Goal: Information Seeking & Learning: Learn about a topic

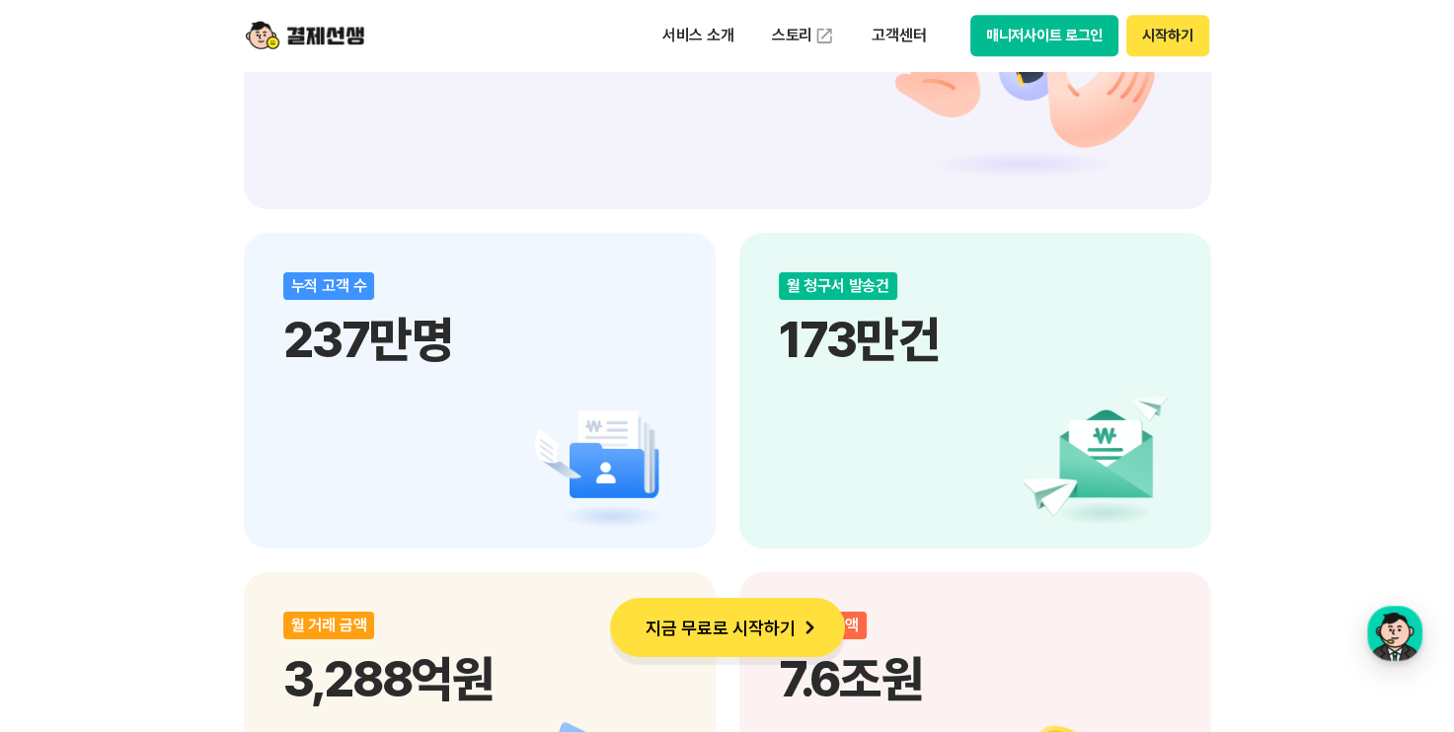
scroll to position [2472, 0]
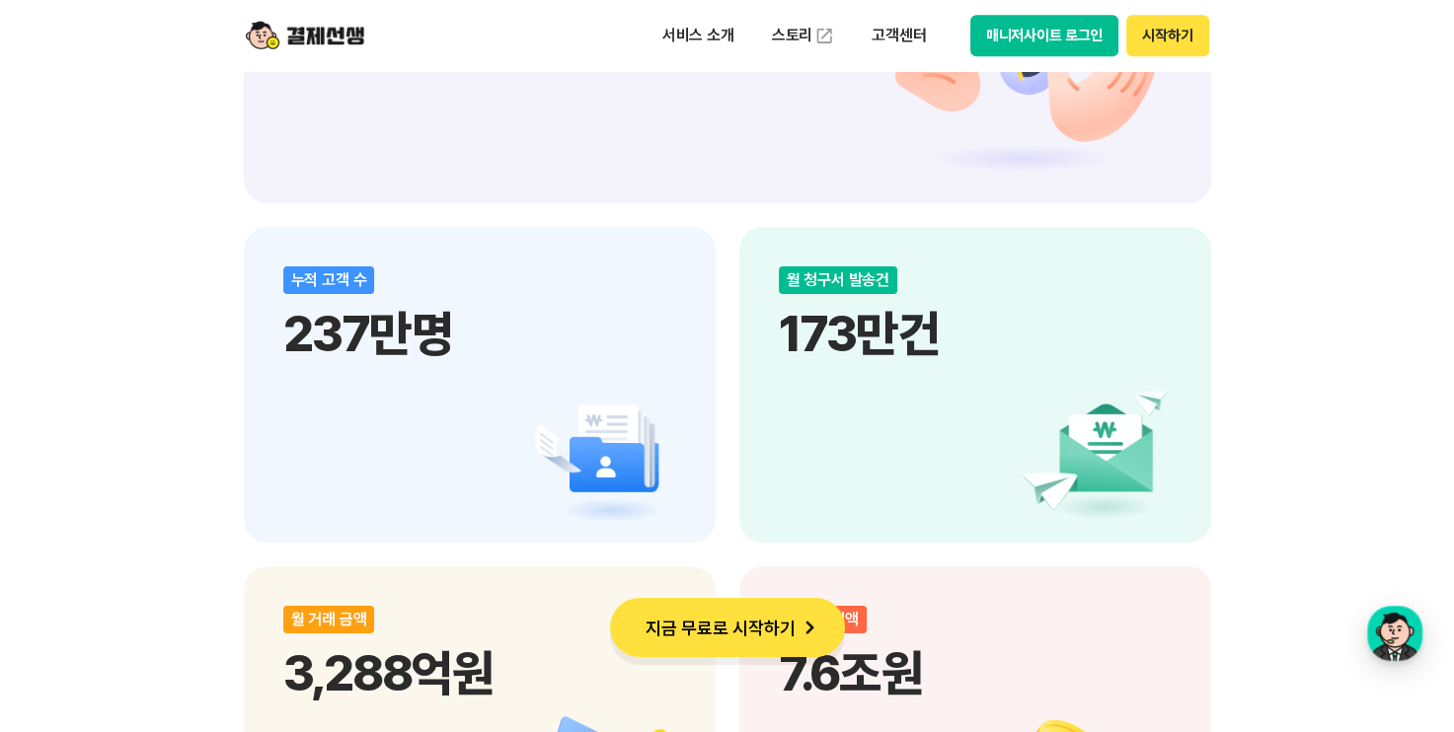
click at [83, 323] on div "비대면 결제 1등 결제선생 숫자가 증명하는 국내 1등 비대면 결제 서비스 결제선생과 함께 사업장을 성장시켜 보세요! 누적 가맹점 수 90,00…" at bounding box center [727, 380] width 1454 height 3480
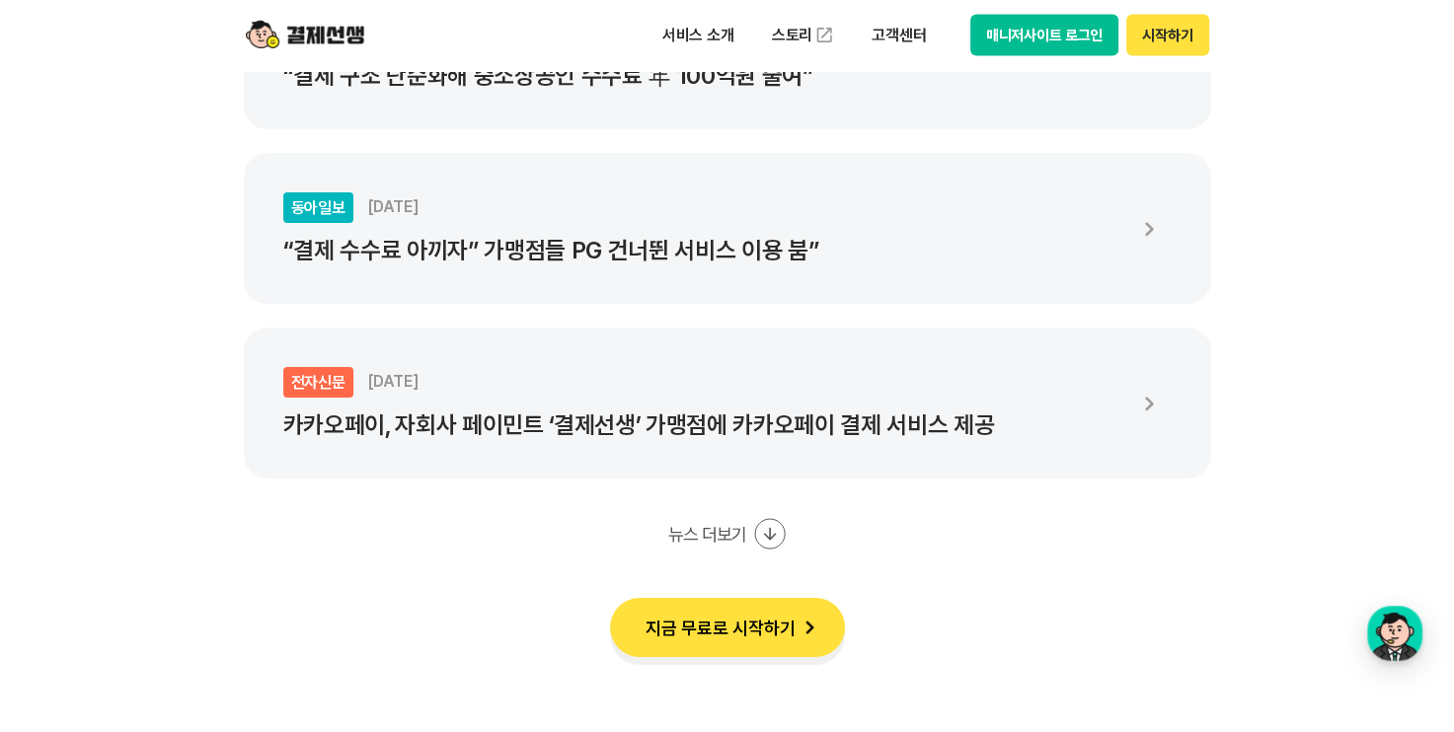
scroll to position [3663, 0]
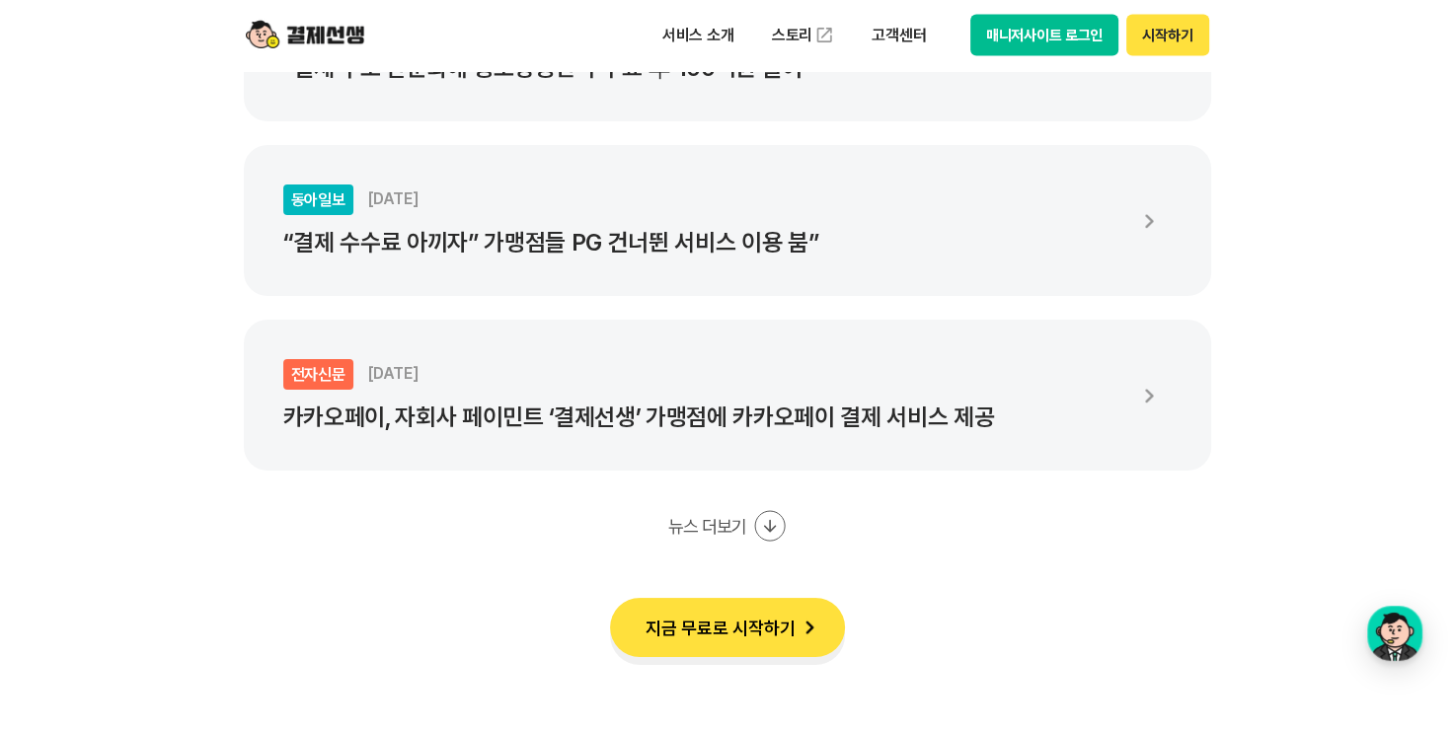
click at [762, 527] on icon at bounding box center [770, 526] width 32 height 32
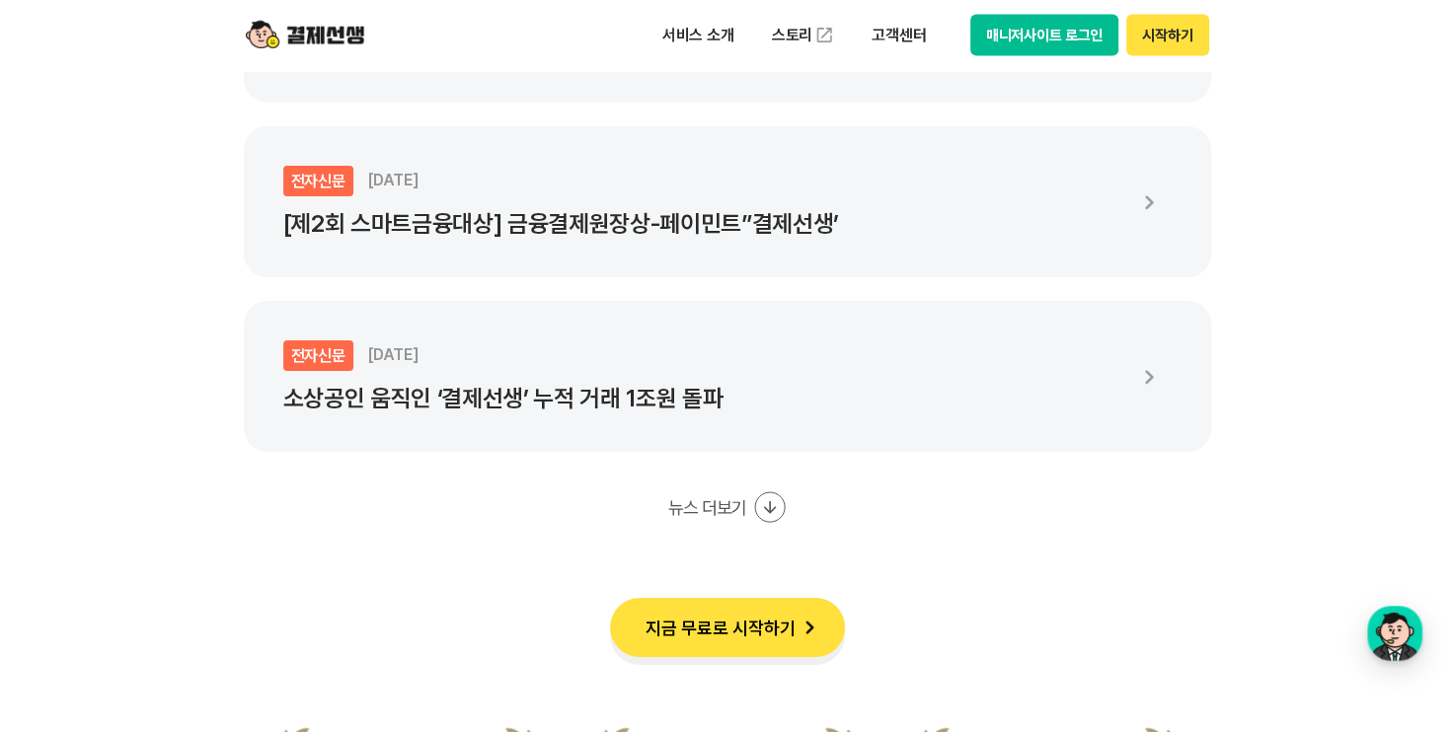
scroll to position [4212, 0]
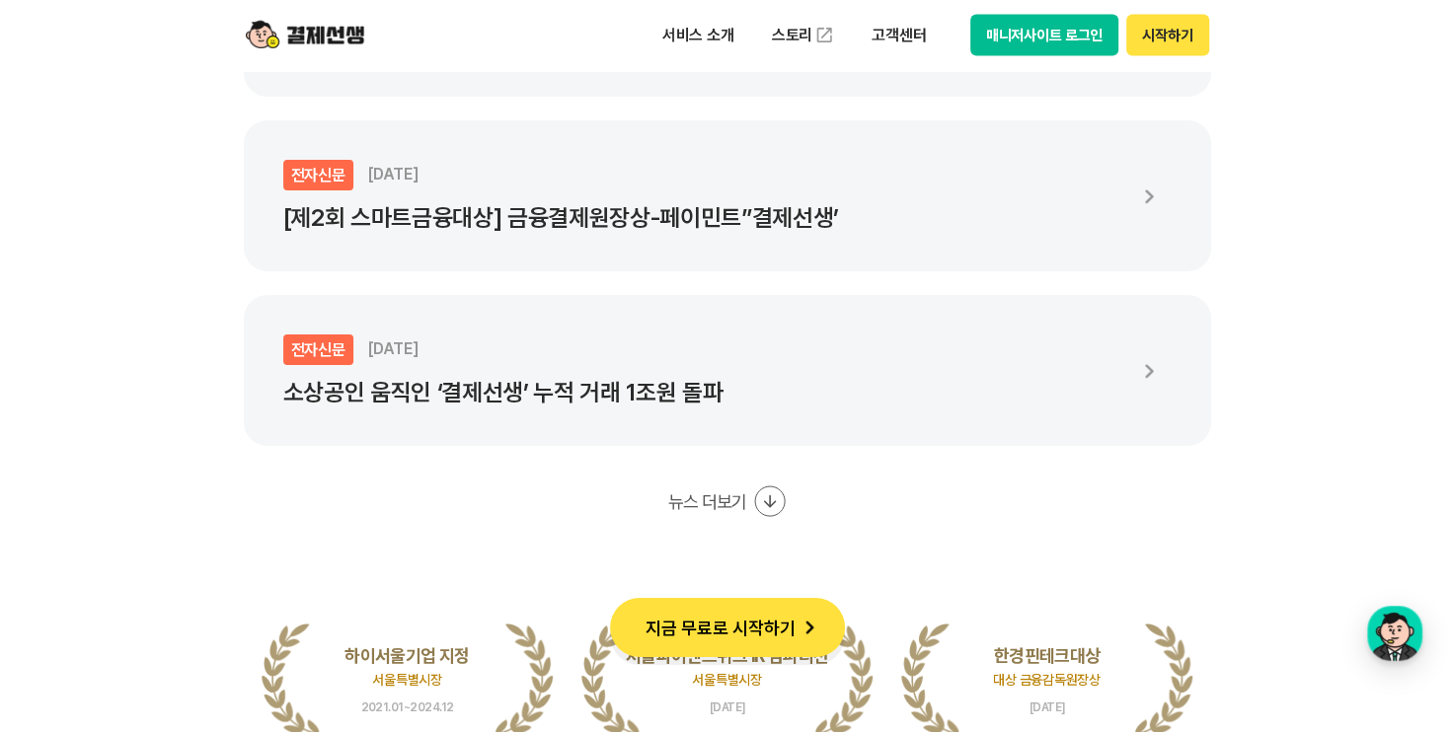
click at [773, 498] on icon at bounding box center [770, 502] width 32 height 32
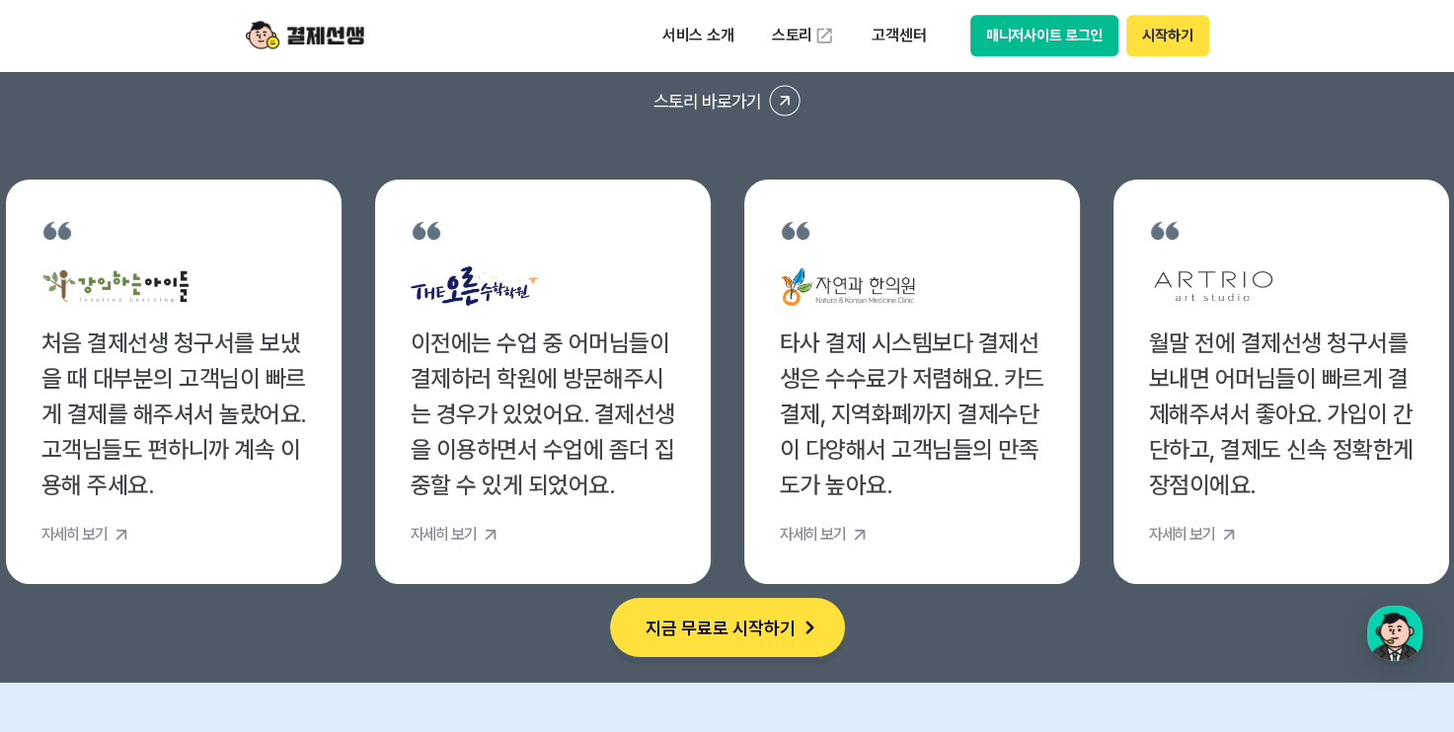
scroll to position [8242, 0]
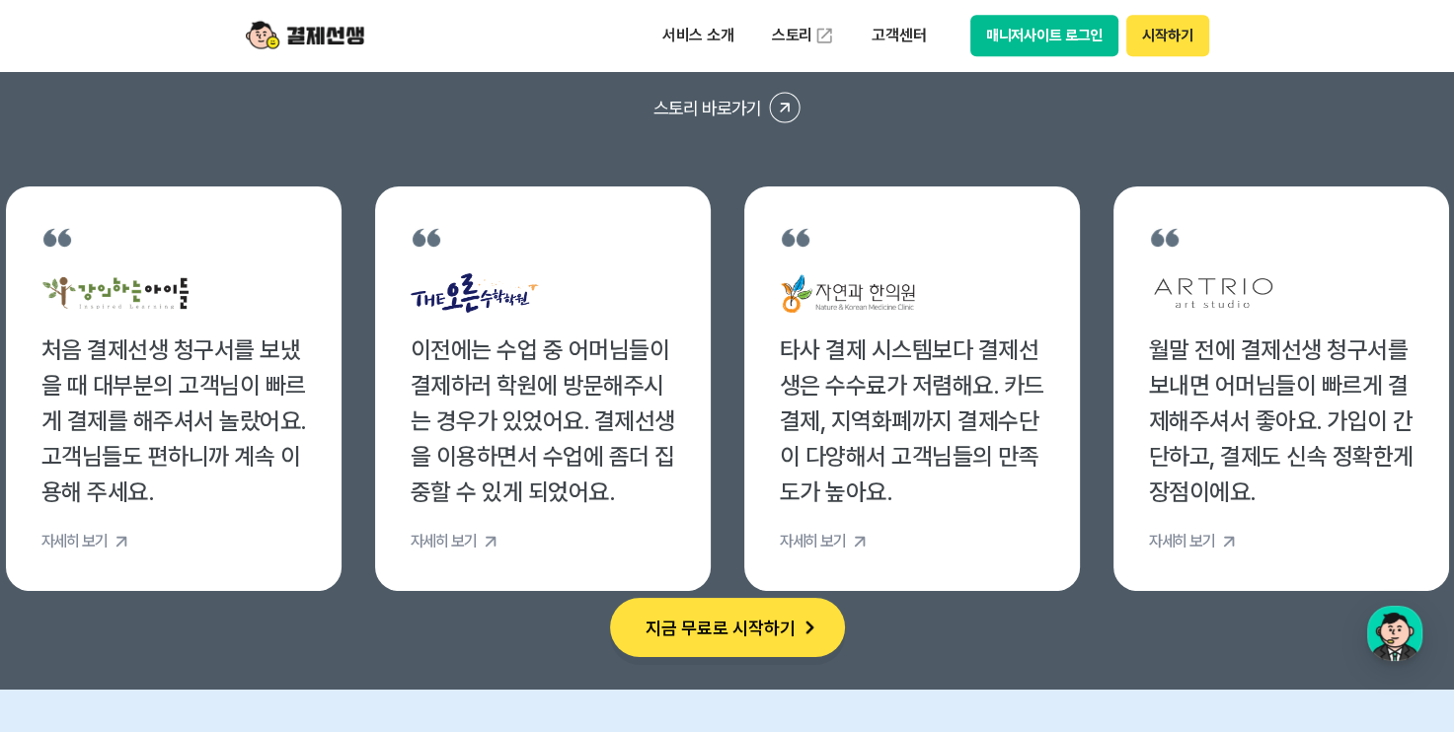
click at [252, 643] on section "생생한 사용후기를 들어보세요. 스토리 바로가기 처음 결제선생 청구서를 보냈을 때 대부분의 고객님이 빠르게 결제를 해주셔서 놀랐어요. 고객님들도…" at bounding box center [727, 309] width 1454 height 762
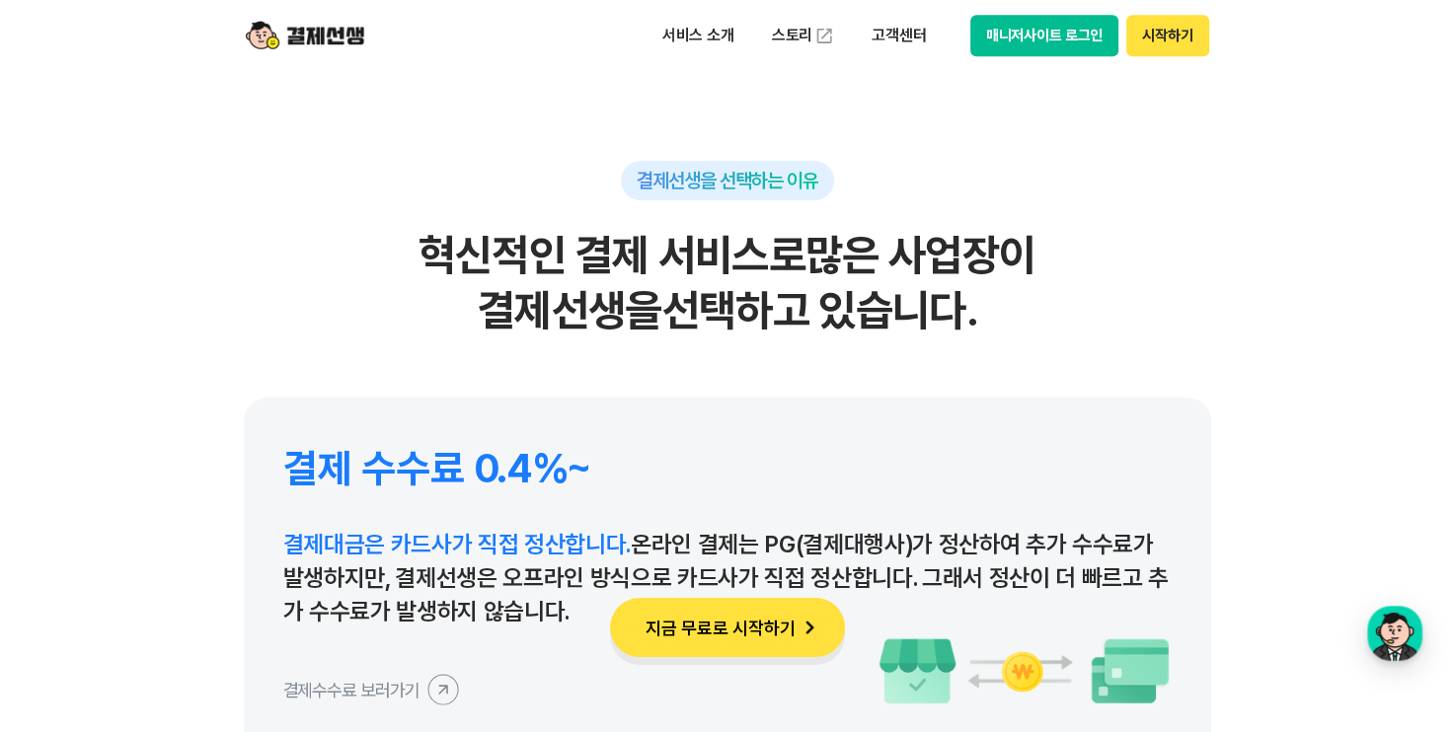
scroll to position [9616, 0]
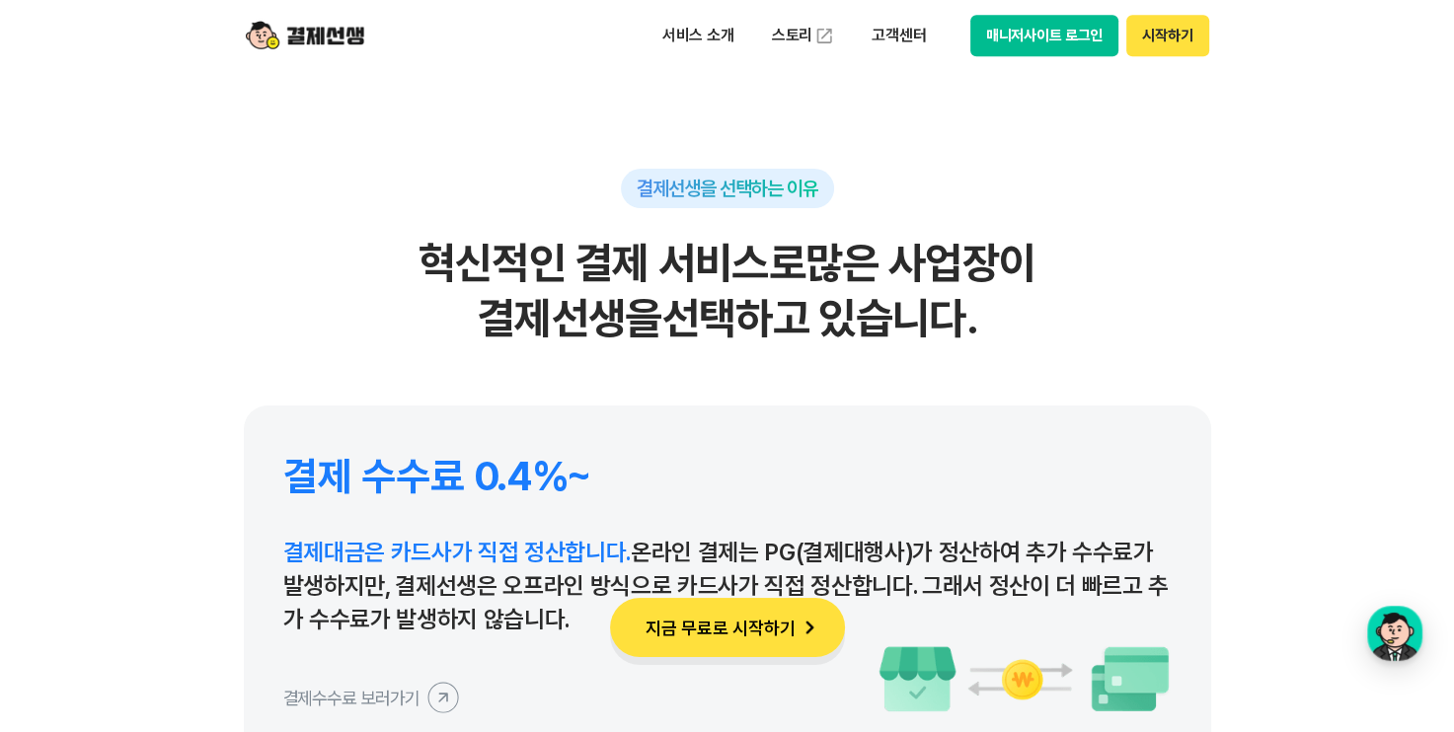
click at [99, 627] on section "결제선생을 선택하는 이유 혁신적인 결제 서비스로 많은 사업장이 결제선생을 선택하고 있습니다. 결제 수수료 0.4%~ 결제대금은 카드사가 직접 …" at bounding box center [727, 546] width 1454 height 1269
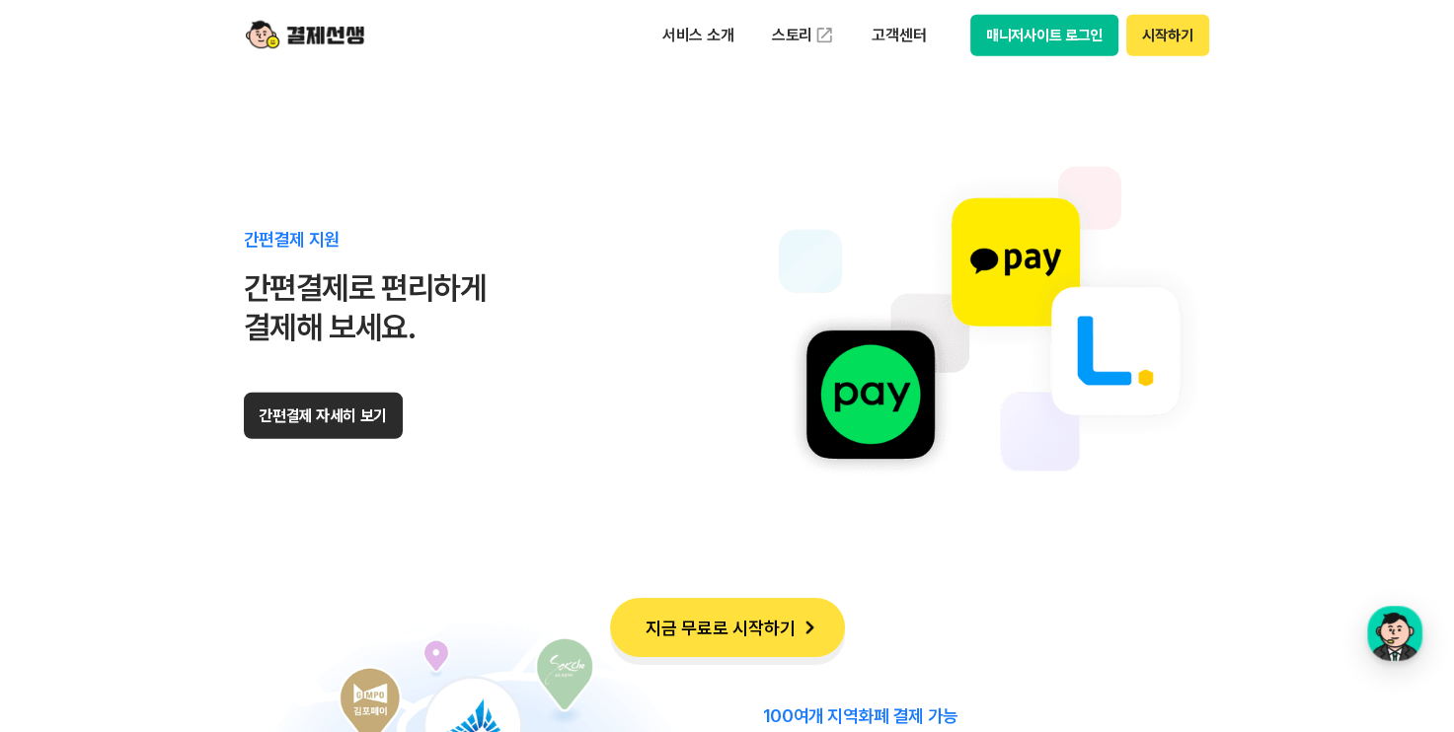
scroll to position [12364, 0]
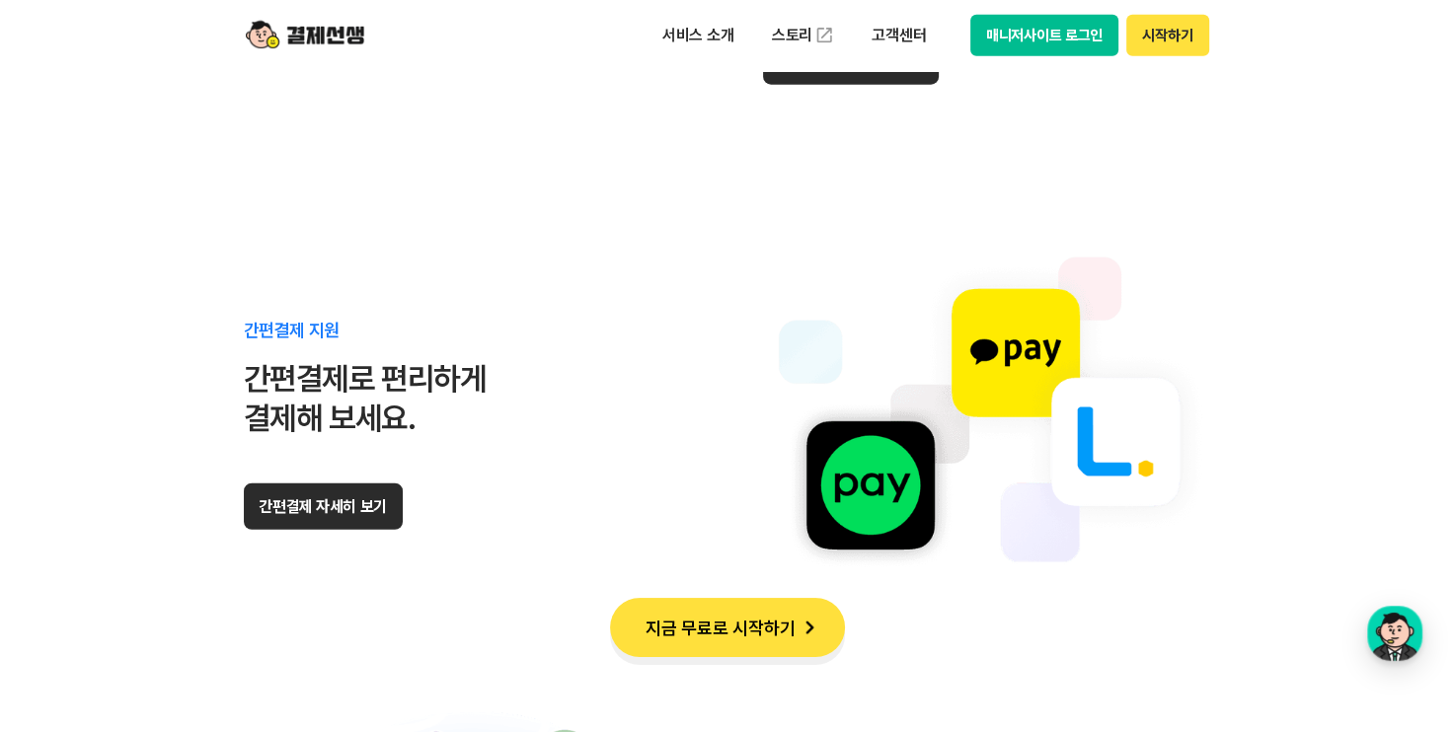
click at [88, 465] on section "다양한 결제수단 지원 다양한 결제수단으로 편리하게 결제가능 합니다. 모든 앱카드 결제 가능 국내 9개 모든 앱카드로 결제가 가능합니다. 일반결…" at bounding box center [727, 309] width 1454 height 2069
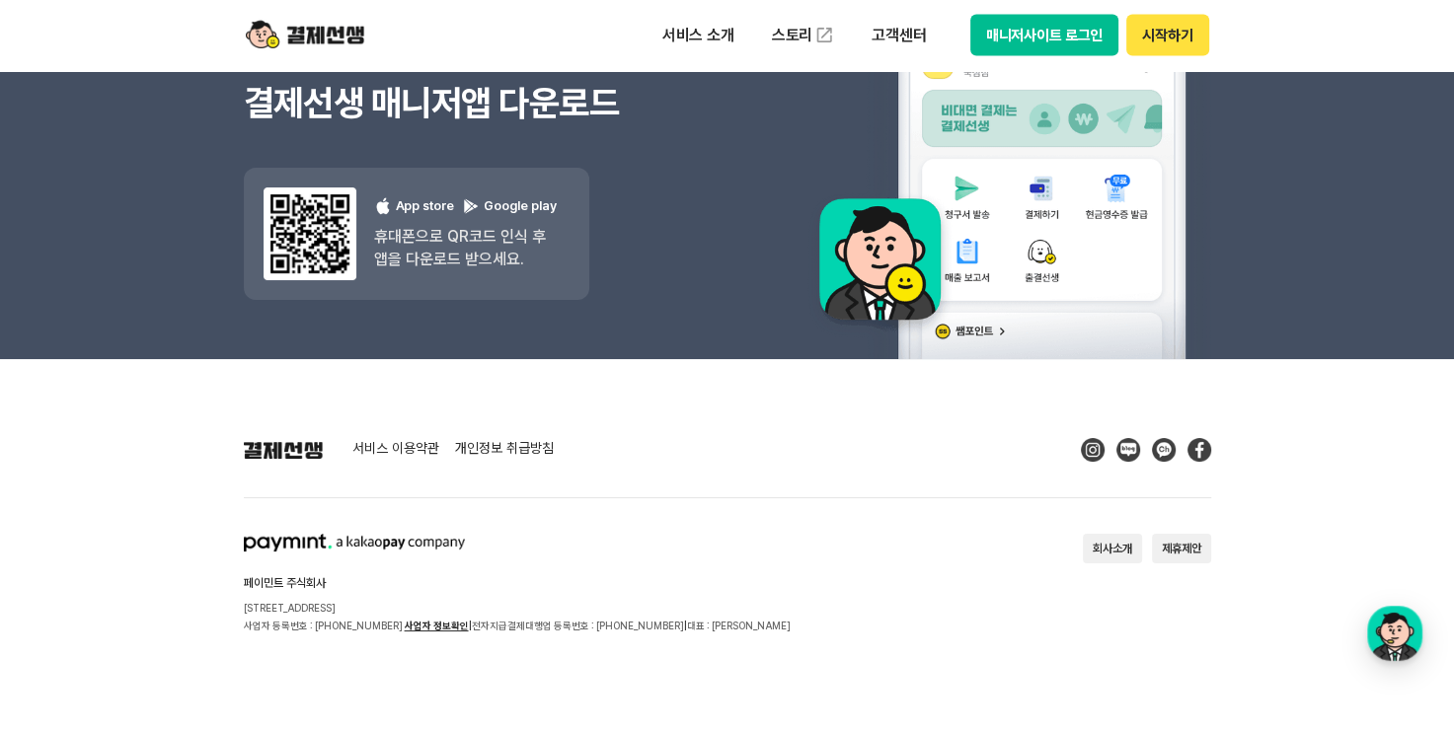
scroll to position [18546, 0]
click at [935, 474] on div "서비스 이용약관 개인정보 취급방침 페이민트 주식회사 [STREET_ADDRESS] 사업자 등록번호 : [PHONE_NUMBER] 사업자 정보확…" at bounding box center [727, 536] width 967 height 196
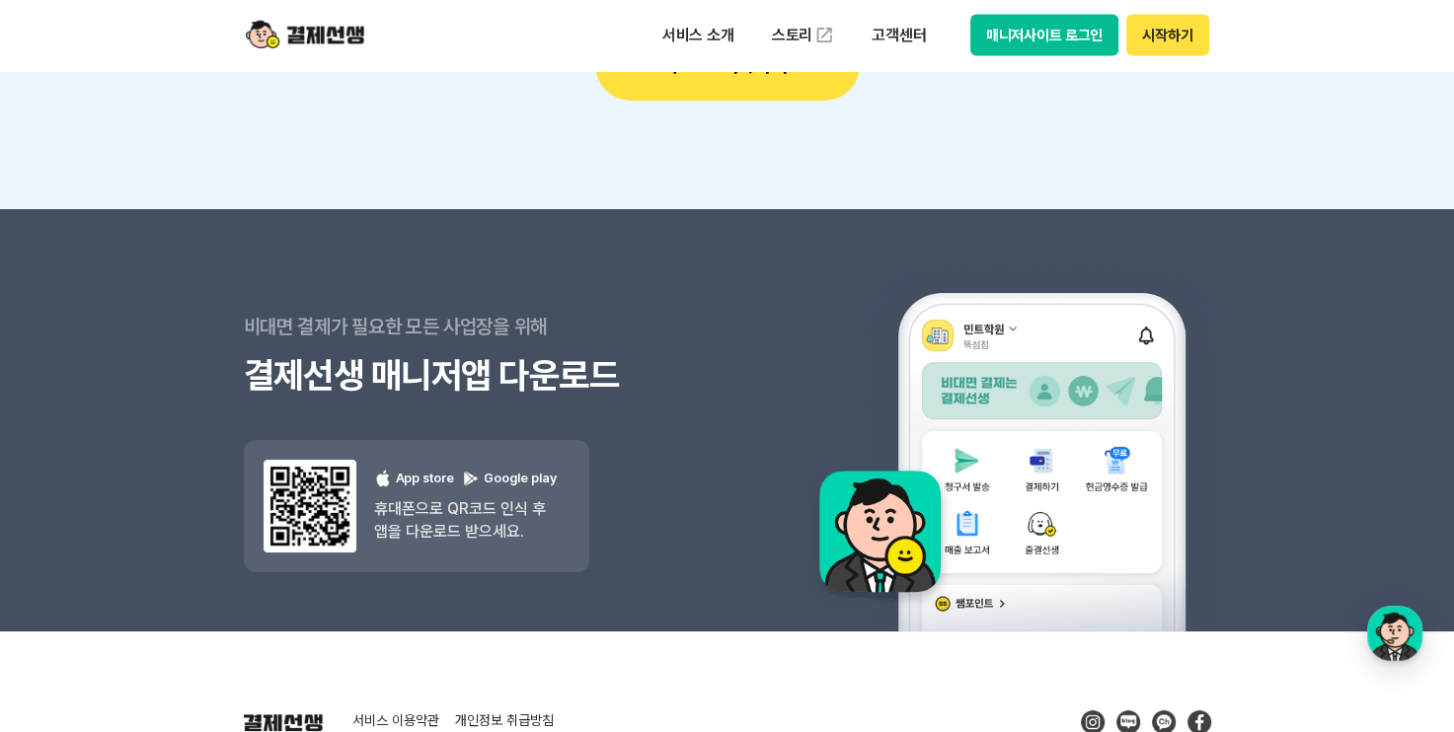
scroll to position [18271, 0]
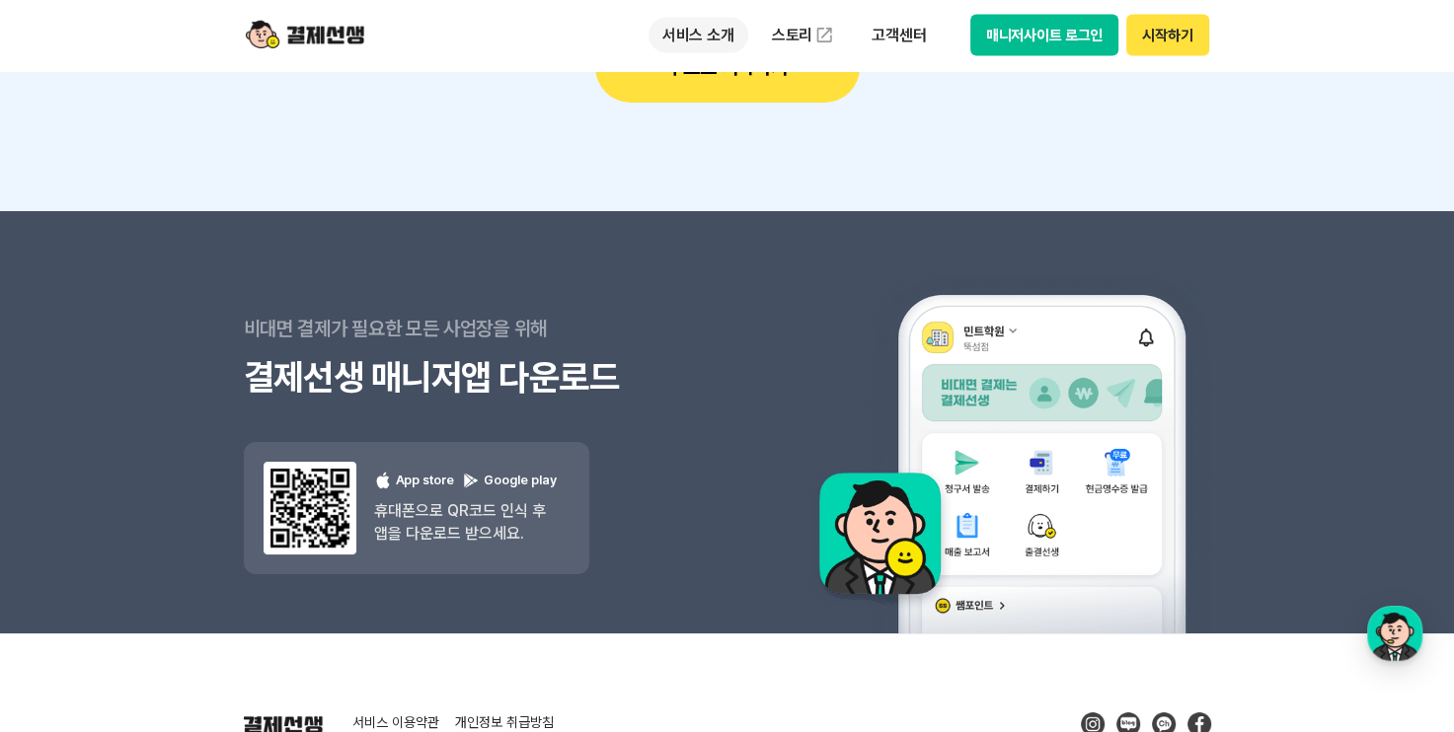
click at [715, 32] on p "서비스 소개" at bounding box center [698, 36] width 100 height 36
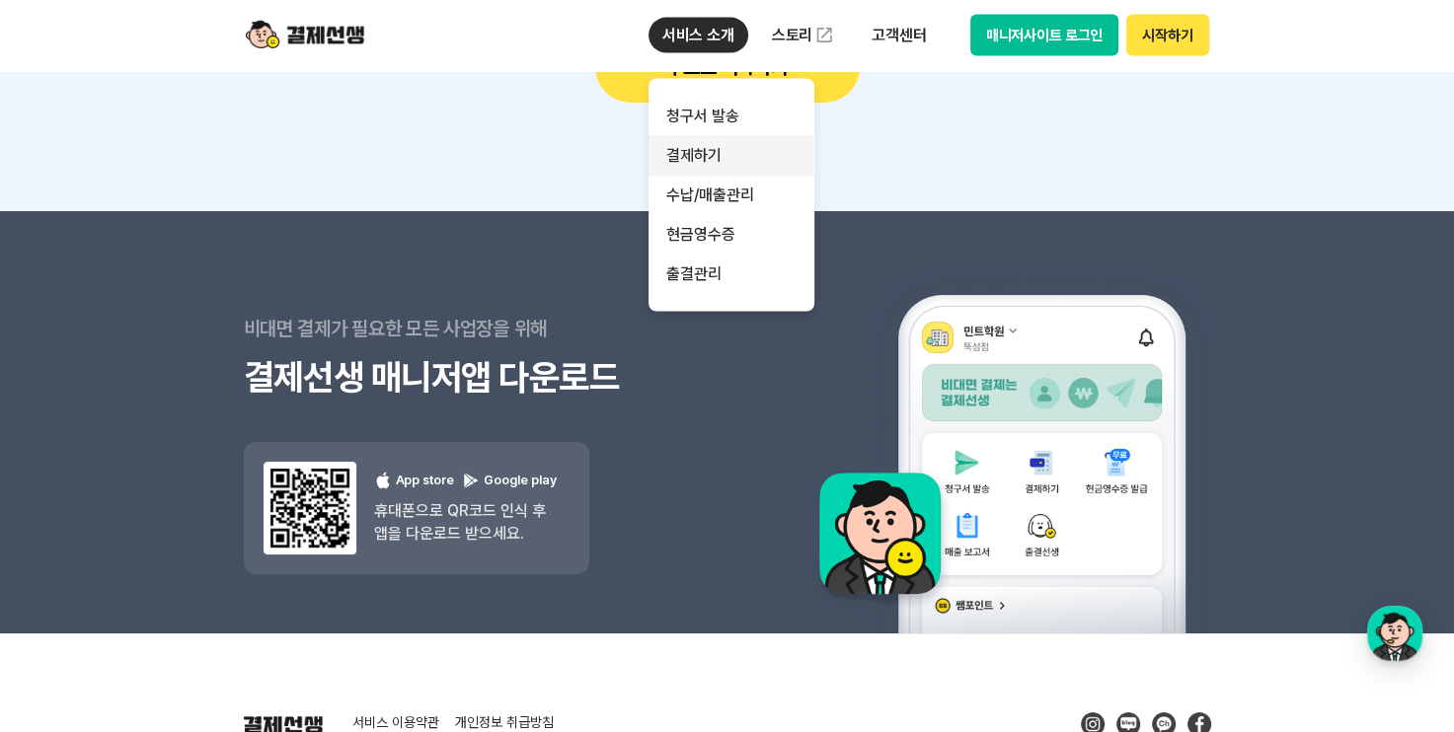
click at [710, 168] on link "결제하기" at bounding box center [731, 155] width 166 height 39
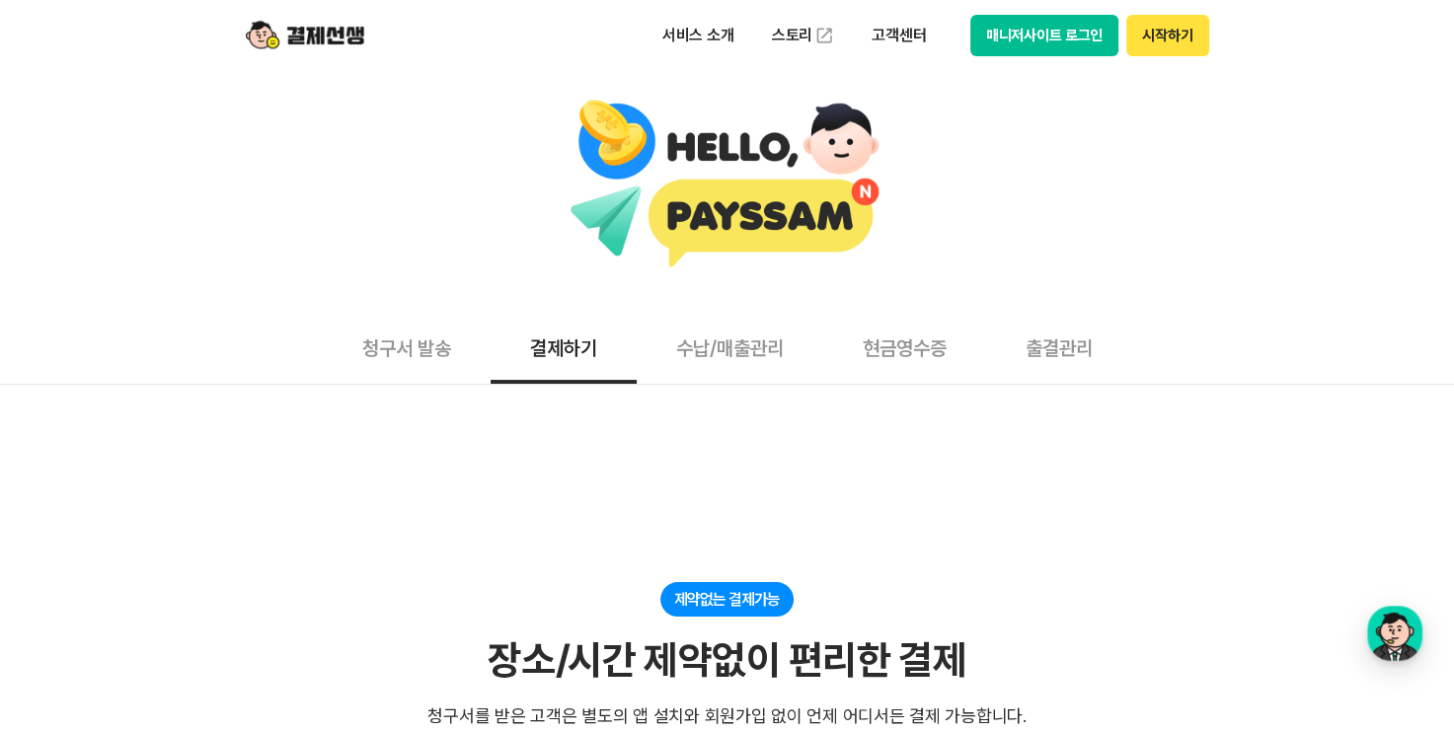
click at [1139, 154] on div at bounding box center [727, 185] width 1434 height 173
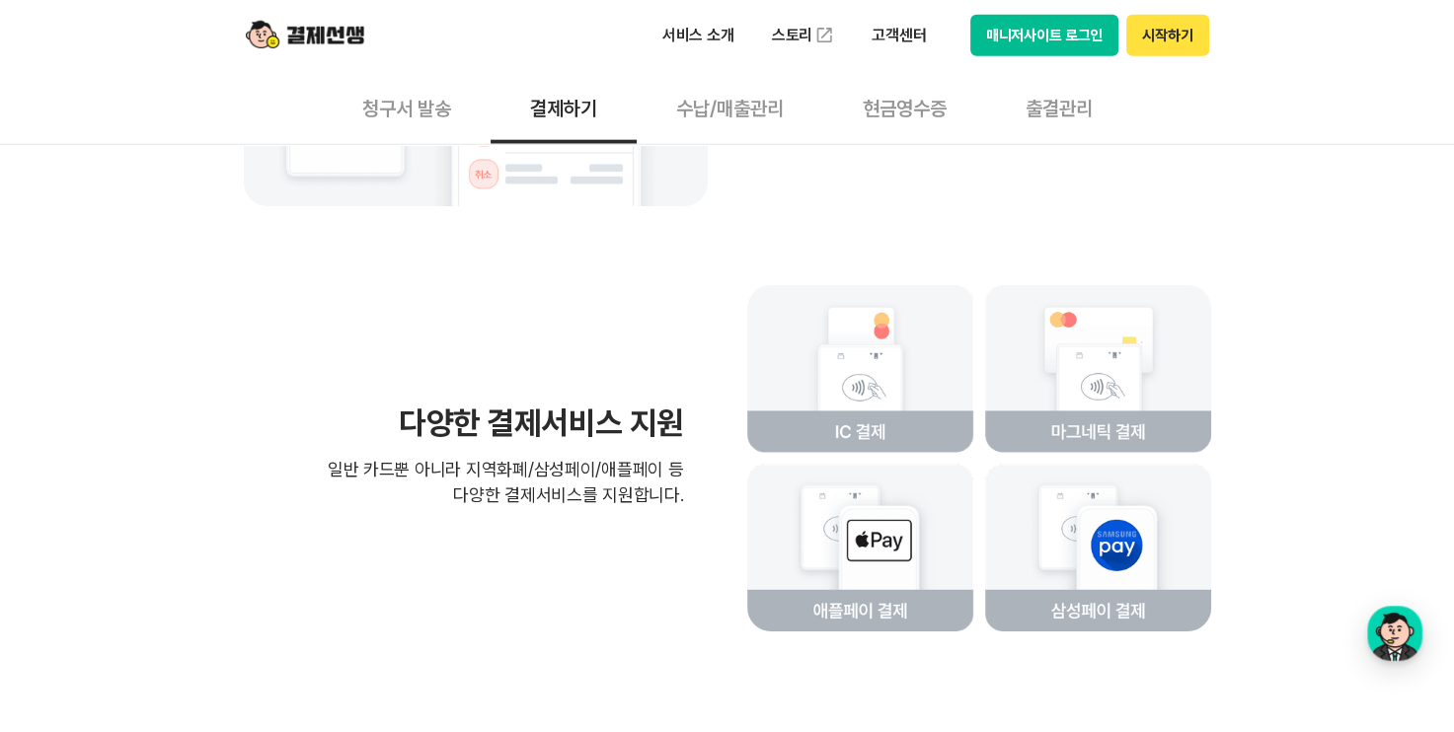
scroll to position [4579, 0]
